Goal: Task Accomplishment & Management: Complete application form

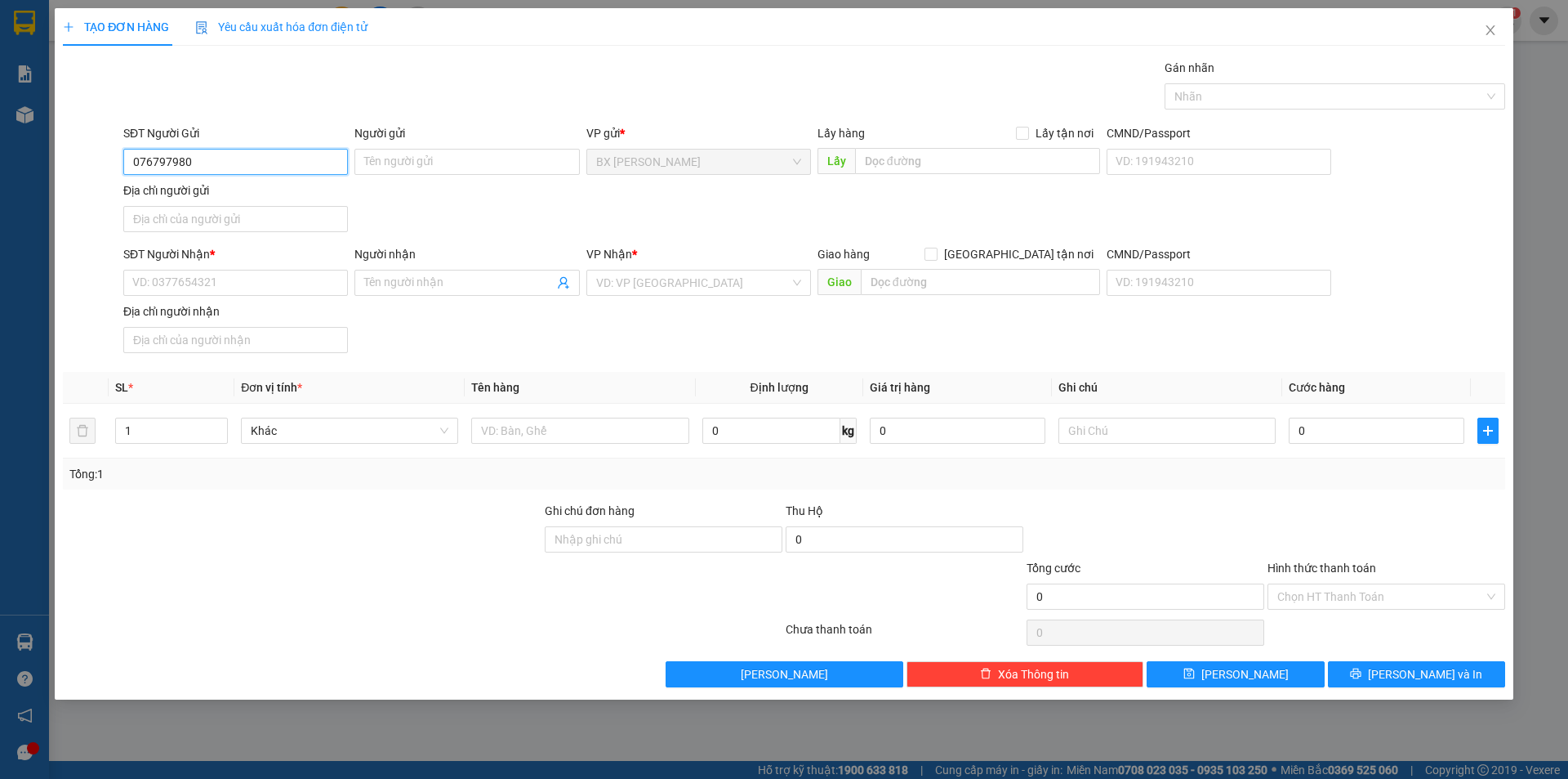
type input "0767979800"
click at [292, 195] on div "0767979800 - QUÝ" at bounding box center [235, 194] width 205 height 18
type input "QUÝ"
type input "0767979800"
click at [363, 160] on input "QUÝ" at bounding box center [467, 161] width 225 height 26
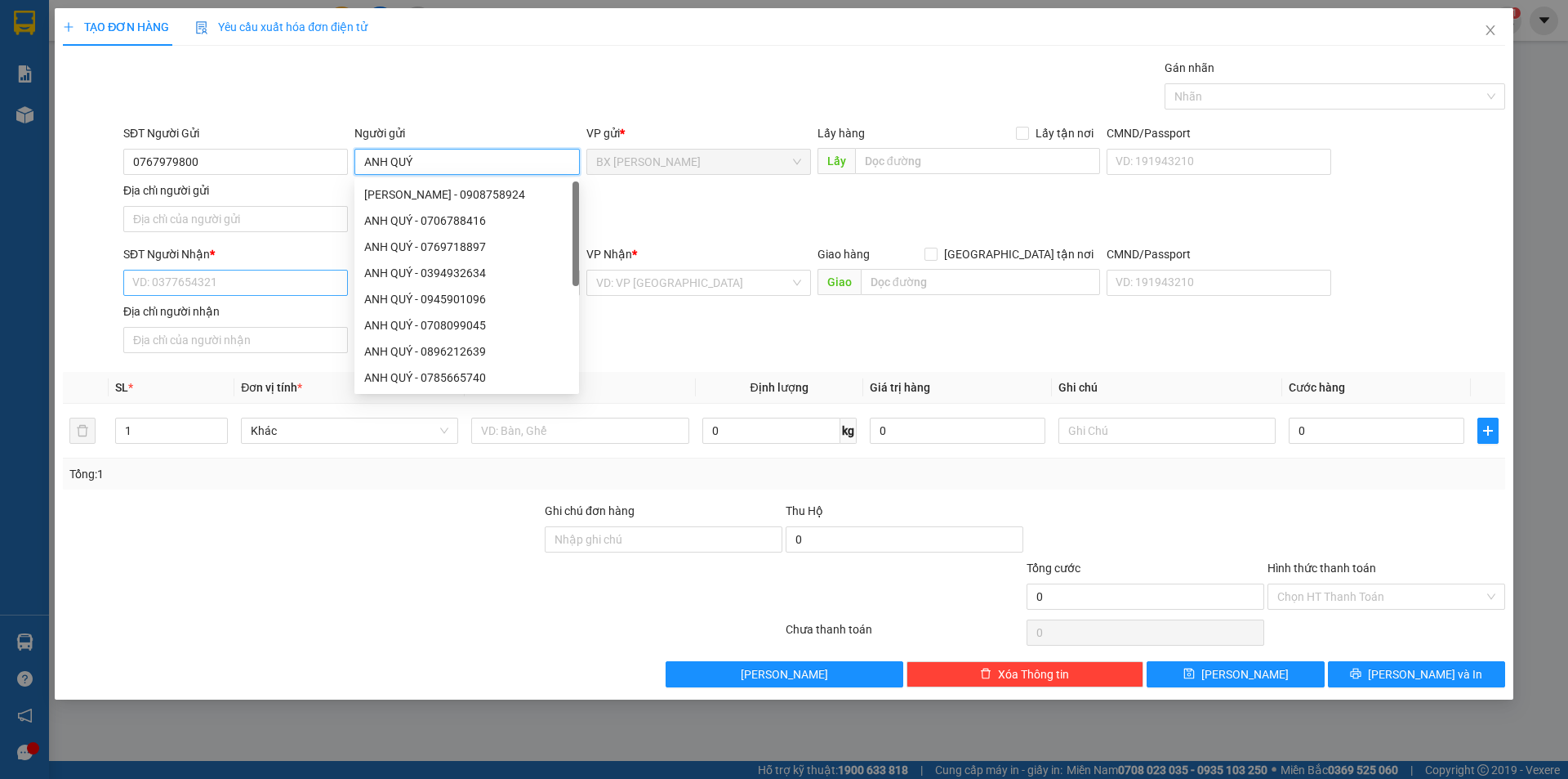
type input "ANH QUÝ"
click at [298, 289] on input "SĐT Người Nhận *" at bounding box center [235, 283] width 225 height 26
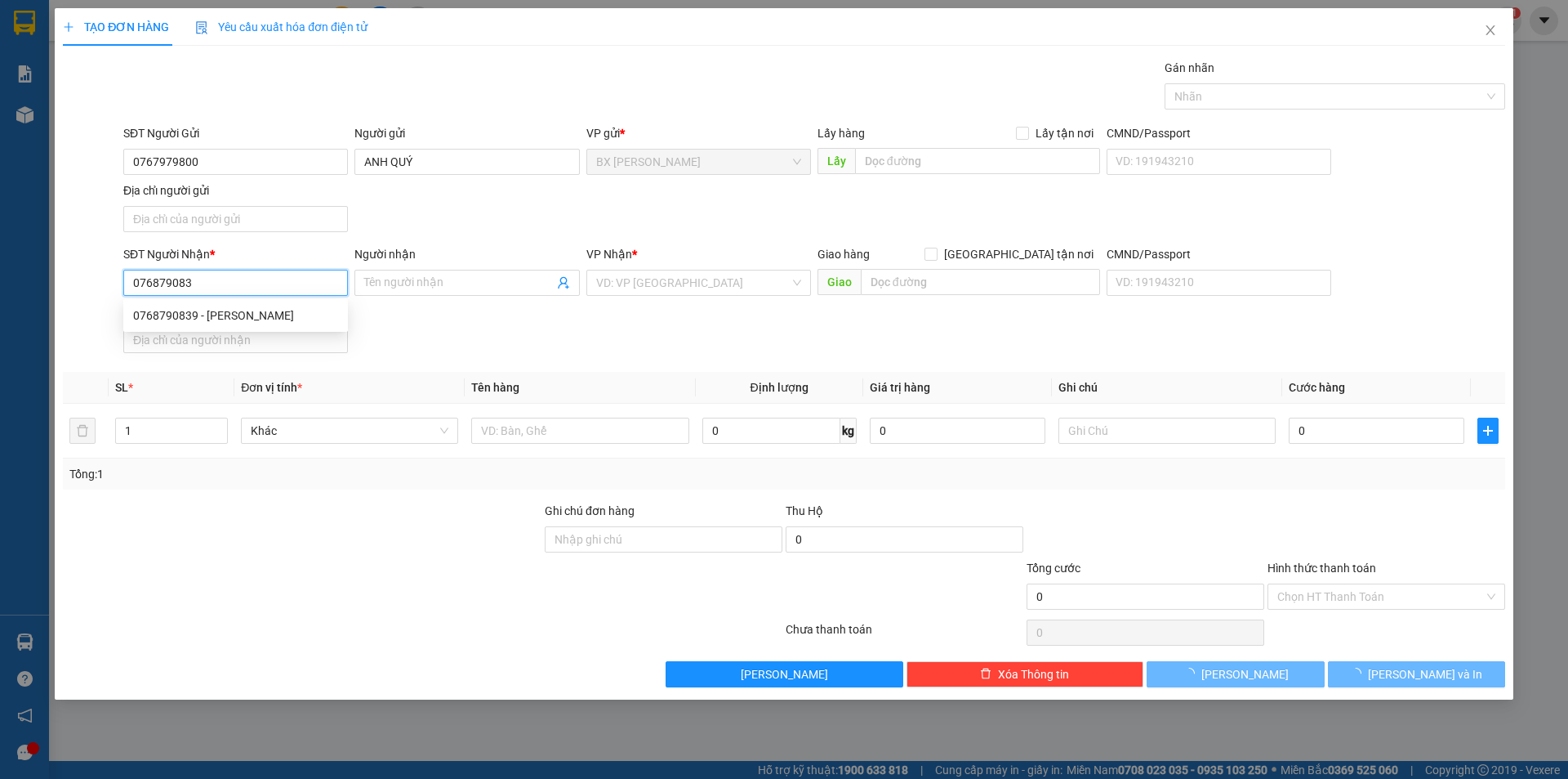
type input "0768790839"
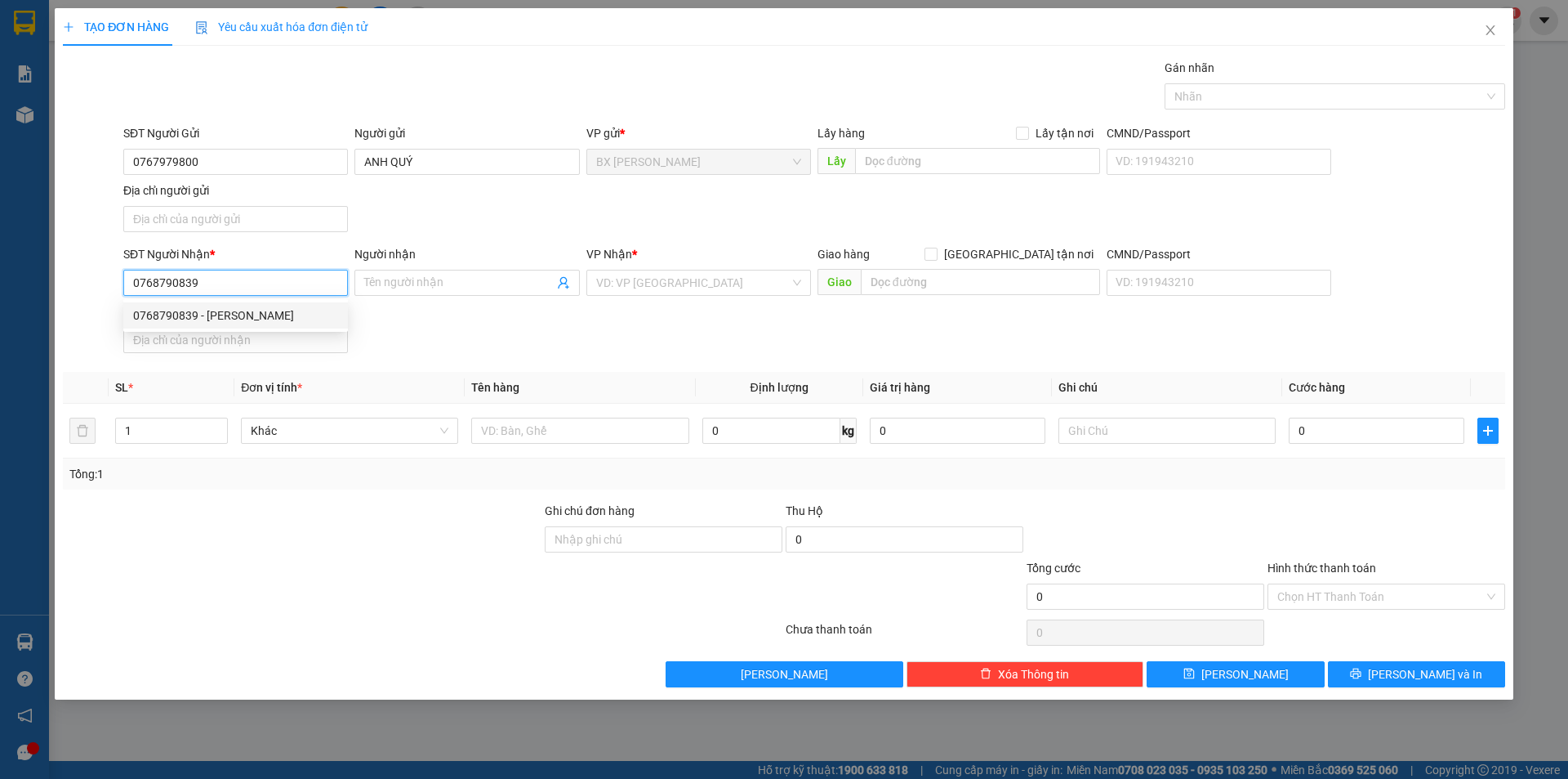
click at [315, 313] on div "0768790839 - [PERSON_NAME]" at bounding box center [235, 315] width 205 height 18
type input "[PERSON_NAME]"
type input "0768790839"
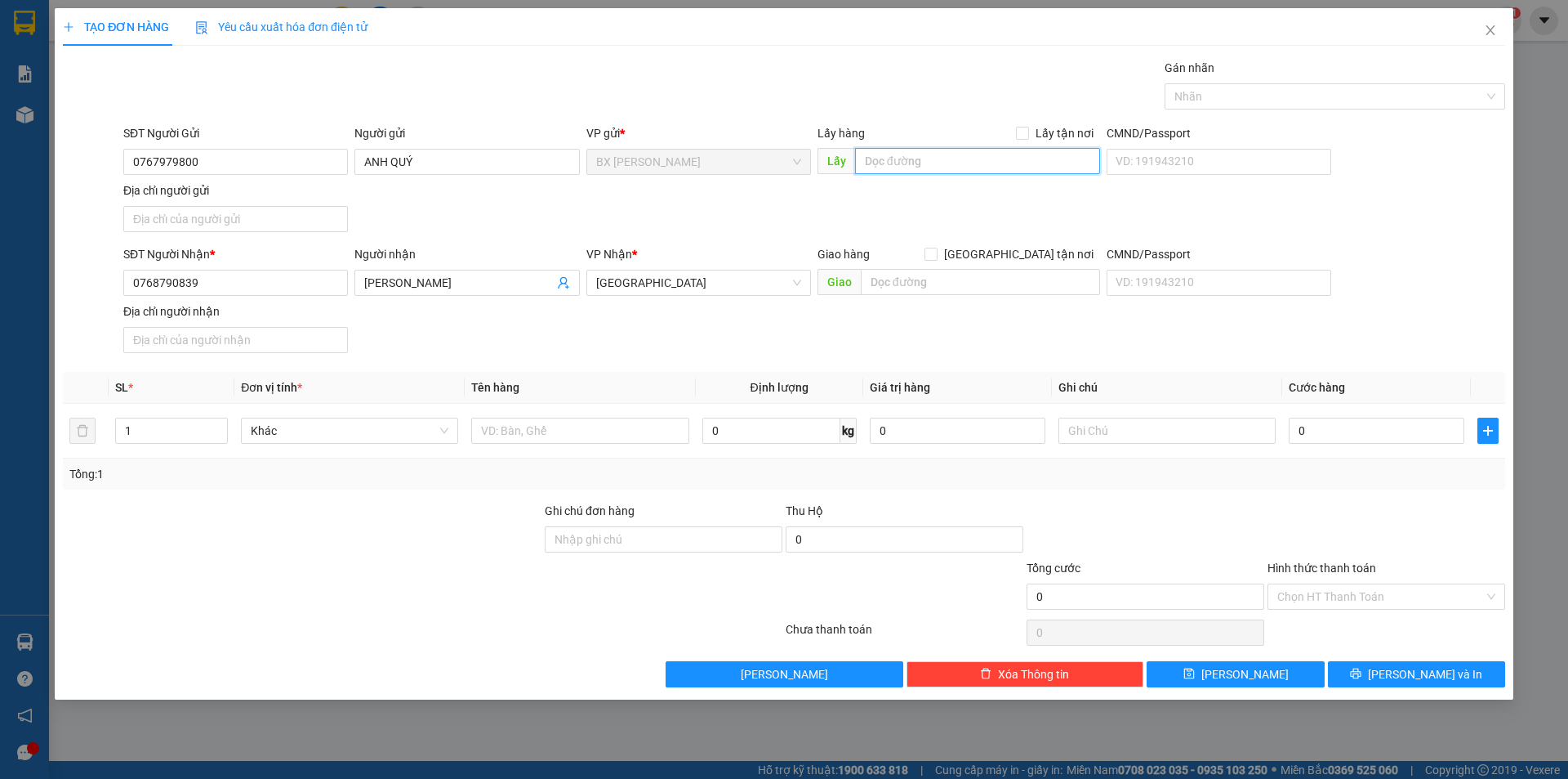
click at [904, 170] on input "text" at bounding box center [977, 160] width 245 height 26
type input "[DEMOGRAPHIC_DATA] LONG TẾ"
click at [616, 423] on input "text" at bounding box center [579, 430] width 217 height 26
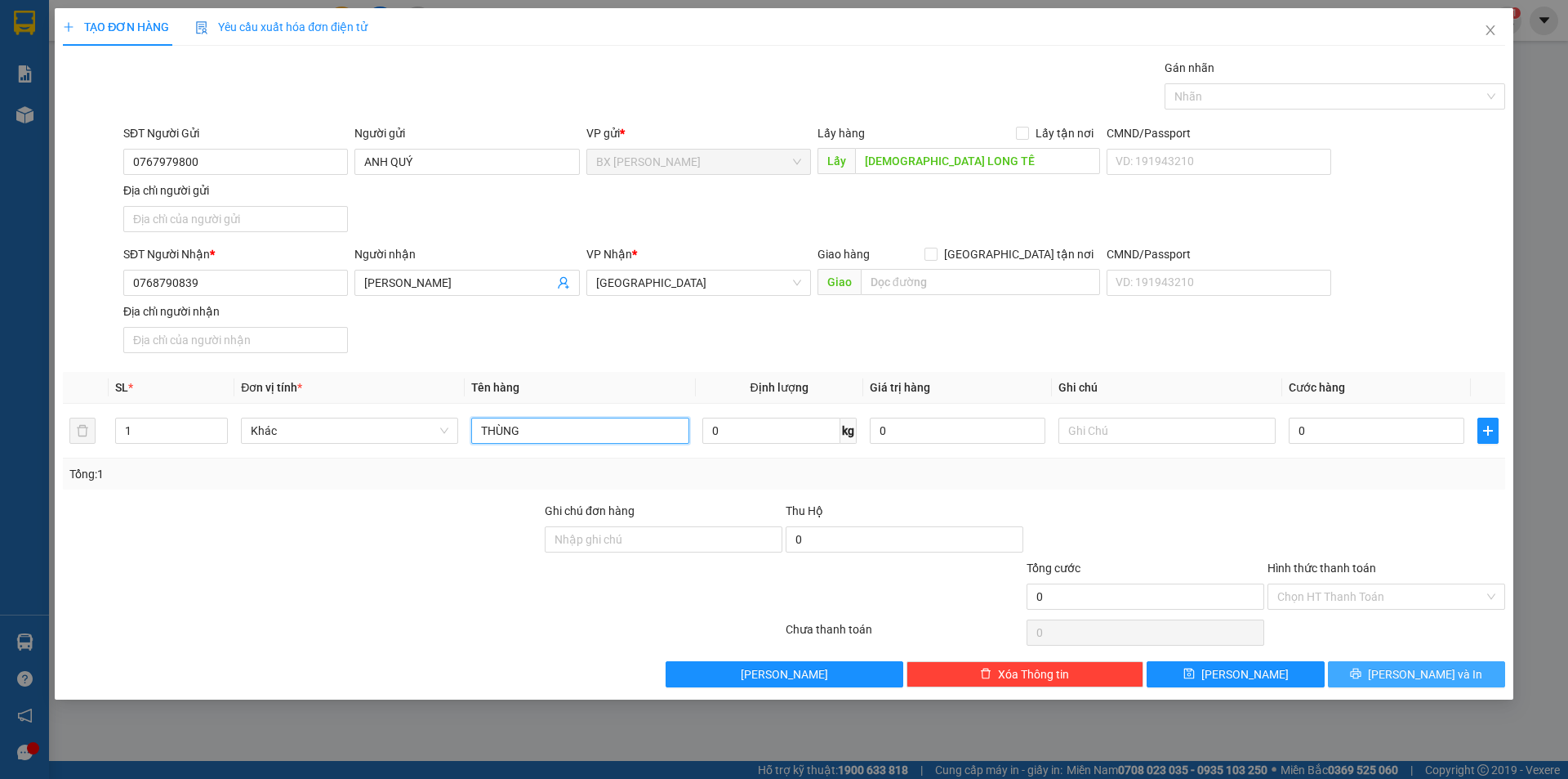
type input "THÙNG"
click at [1345, 675] on button "[PERSON_NAME] và In" at bounding box center [1417, 674] width 178 height 26
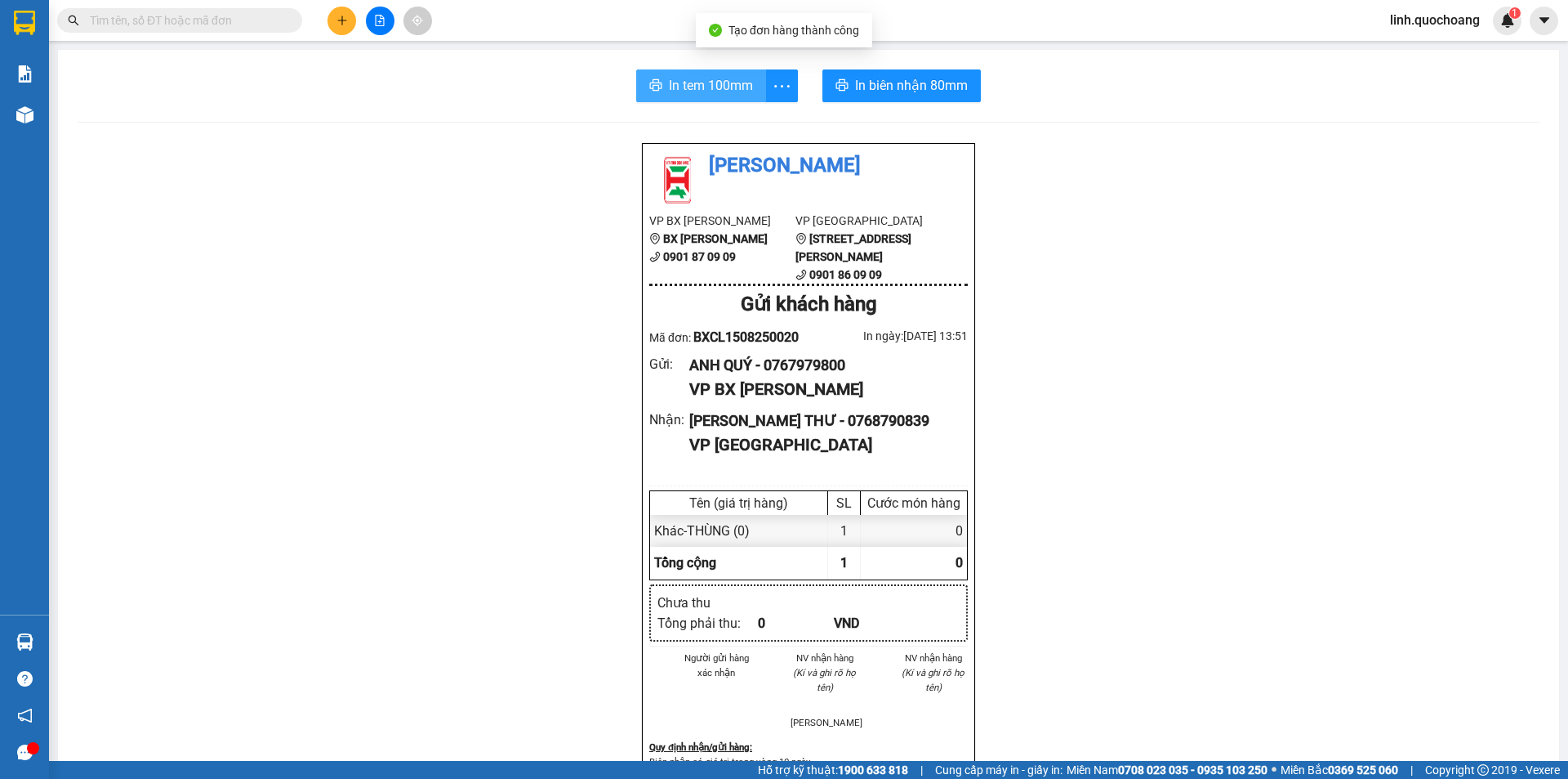
click at [660, 77] on button "In tem 100mm" at bounding box center [701, 86] width 130 height 33
